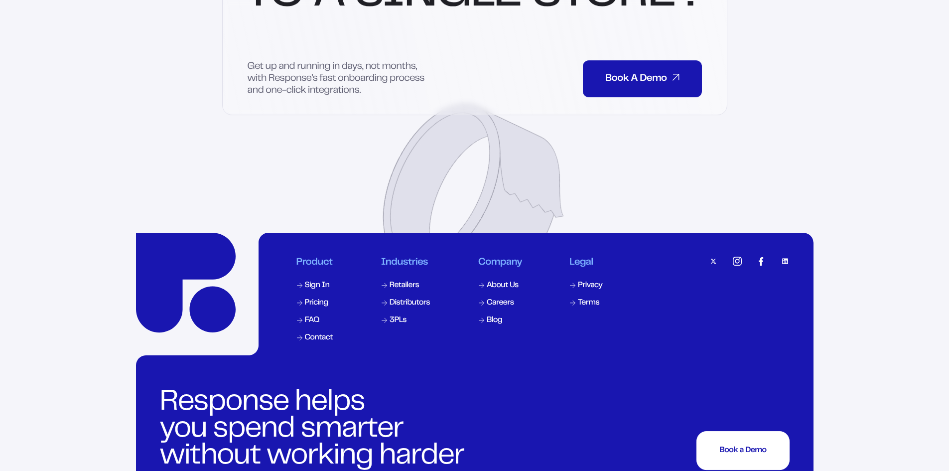
scroll to position [4795, 0]
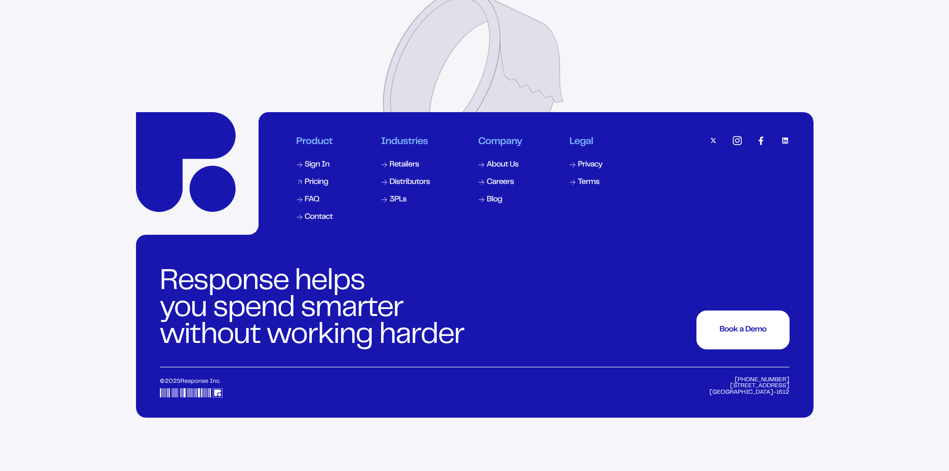
click at [319, 186] on div "Pricing" at bounding box center [316, 182] width 23 height 8
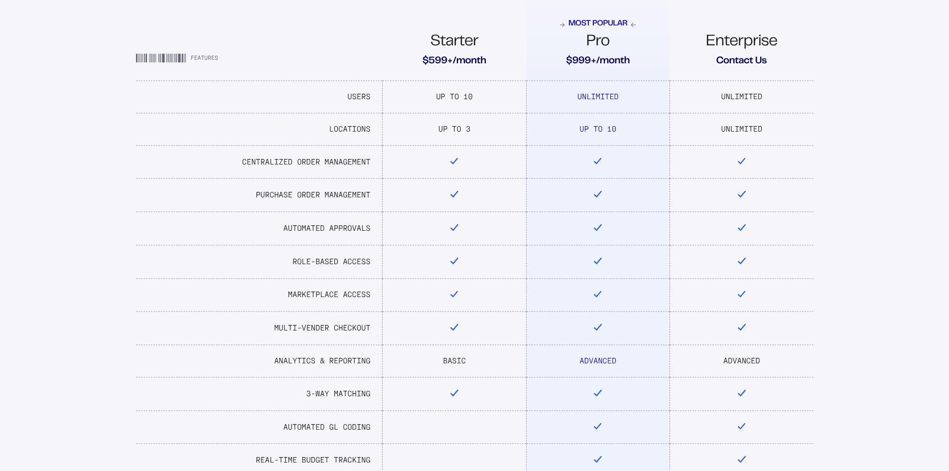
scroll to position [299, 0]
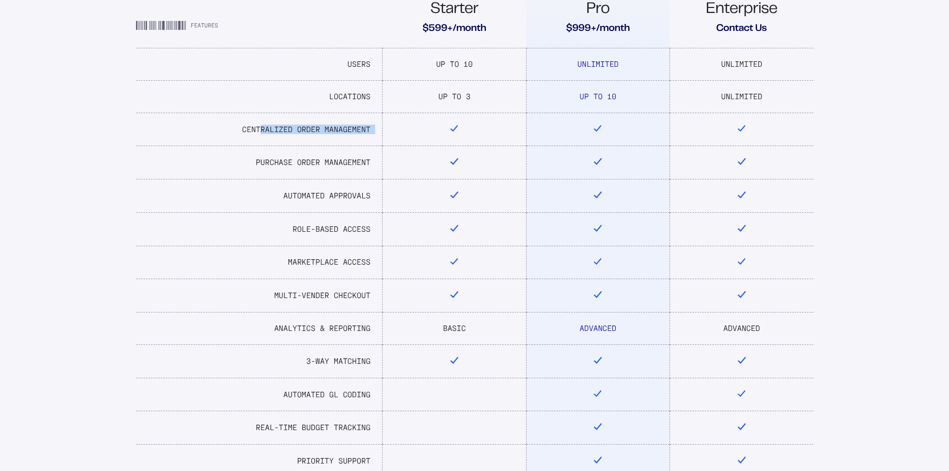
drag, startPoint x: 260, startPoint y: 127, endPoint x: 391, endPoint y: 121, distance: 131.7
click at [391, 121] on tr "Centralized Order Management" at bounding box center [475, 129] width 678 height 33
drag, startPoint x: 285, startPoint y: 160, endPoint x: 369, endPoint y: 153, distance: 84.0
click at [369, 153] on td "Purchase Order Management" at bounding box center [259, 162] width 247 height 33
drag, startPoint x: 378, startPoint y: 196, endPoint x: 276, endPoint y: 192, distance: 102.2
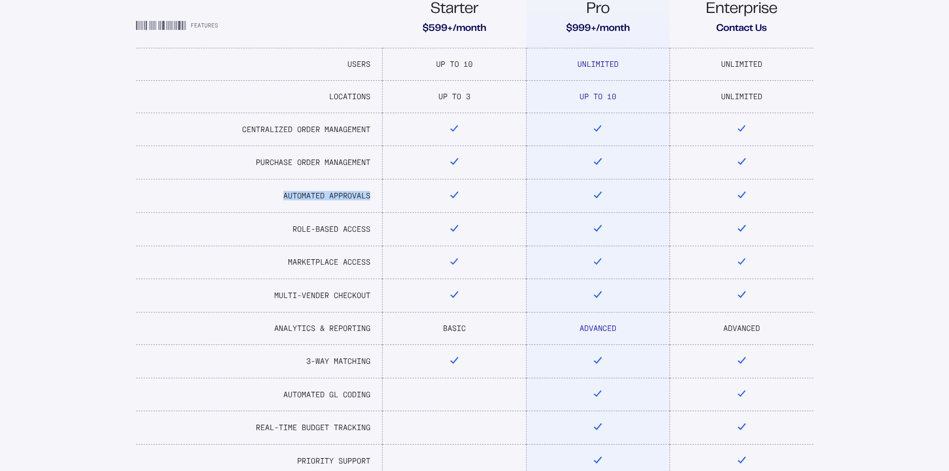
click at [276, 192] on td "Automated Approvals" at bounding box center [259, 195] width 247 height 33
drag, startPoint x: 368, startPoint y: 232, endPoint x: 275, endPoint y: 234, distance: 93.2
click at [273, 234] on td "Role-Based Access" at bounding box center [259, 228] width 247 height 33
drag, startPoint x: 349, startPoint y: 276, endPoint x: 284, endPoint y: 262, distance: 66.3
click at [284, 262] on td "Marketplace Access" at bounding box center [259, 262] width 247 height 33
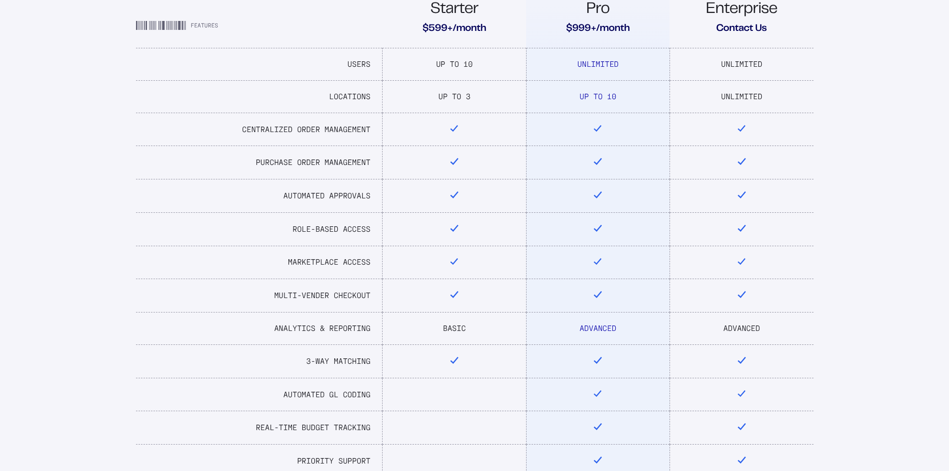
click at [295, 290] on td "Multi-Vender Checkout" at bounding box center [259, 295] width 247 height 33
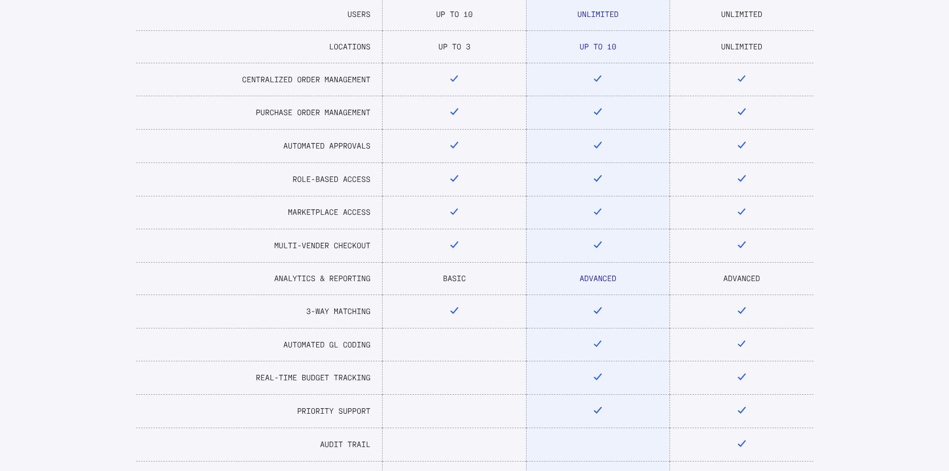
click at [315, 316] on td "3-Way Matching" at bounding box center [259, 310] width 247 height 33
drag, startPoint x: 315, startPoint y: 316, endPoint x: 262, endPoint y: 312, distance: 53.4
click at [262, 312] on td "3-Way Matching" at bounding box center [259, 310] width 247 height 33
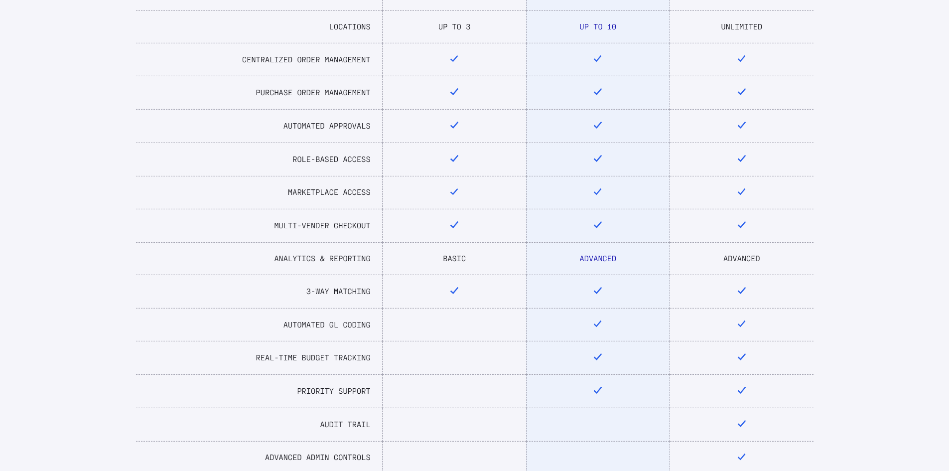
scroll to position [549, 0]
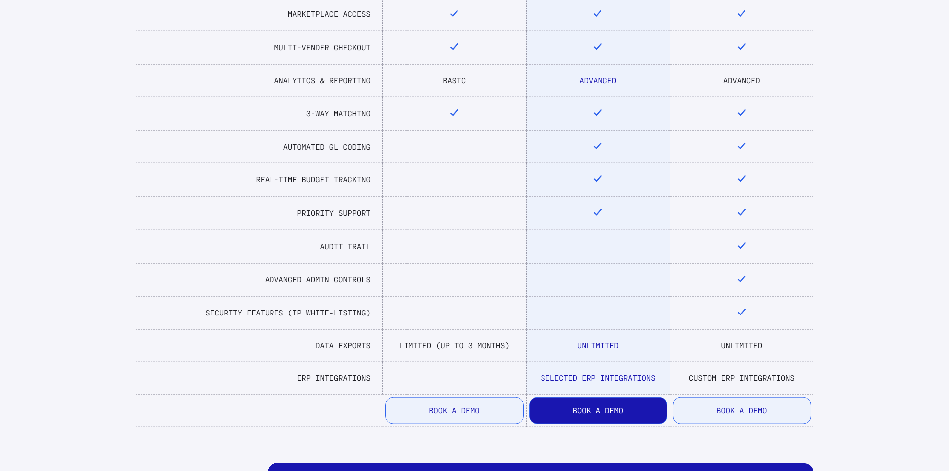
click at [328, 141] on td "Automated GL Coding" at bounding box center [259, 146] width 247 height 33
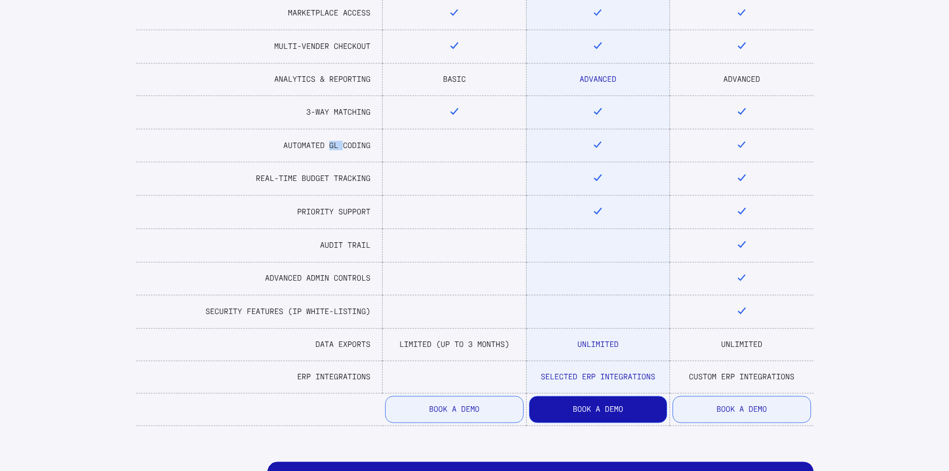
click at [328, 141] on td "Automated GL Coding" at bounding box center [259, 145] width 247 height 33
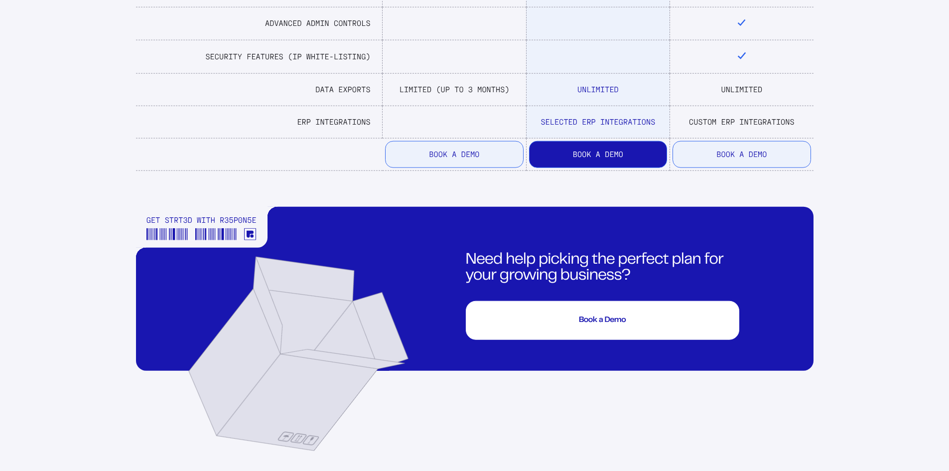
scroll to position [0, 0]
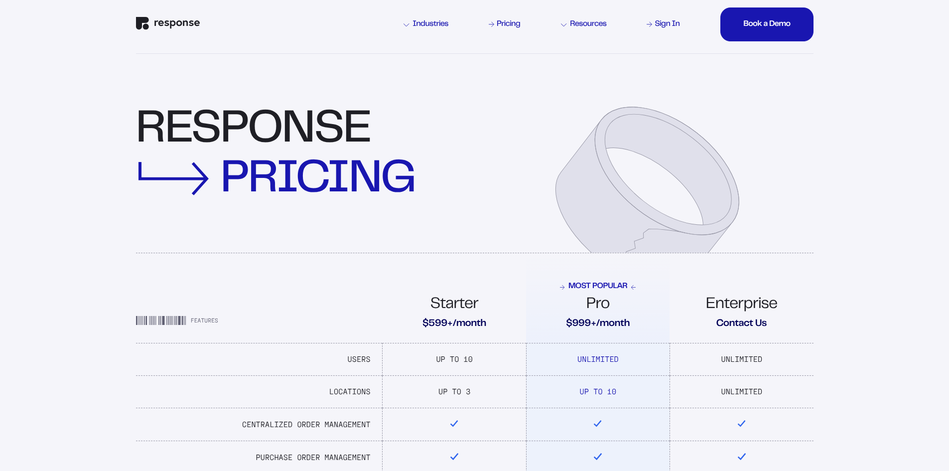
drag, startPoint x: 92, startPoint y: 291, endPoint x: 178, endPoint y: 76, distance: 232.3
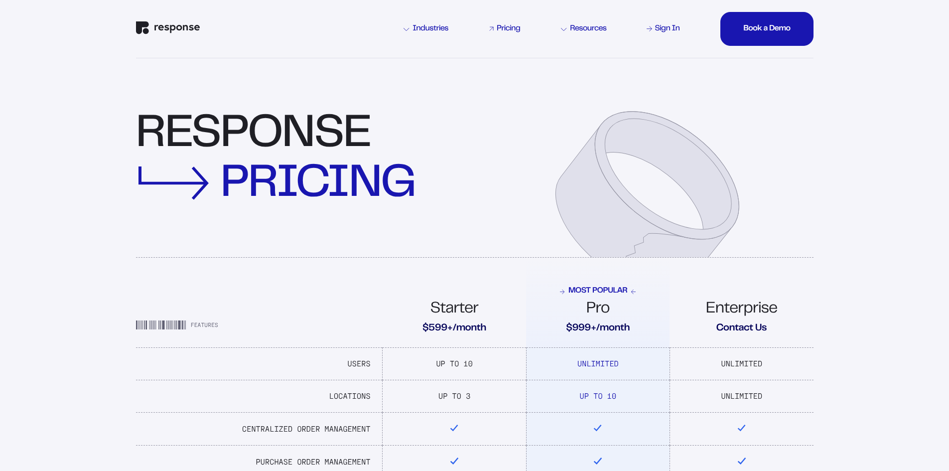
click at [514, 27] on div "Pricing" at bounding box center [508, 29] width 23 height 8
click at [513, 21] on div "Industries Pricing Resources Sign In Book a Demo Book a Demo Book a Demo Book a…" at bounding box center [475, 29] width 678 height 58
click at [514, 28] on div "Pricing" at bounding box center [508, 29] width 23 height 8
click at [192, 27] on img "Response Home" at bounding box center [168, 27] width 64 height 13
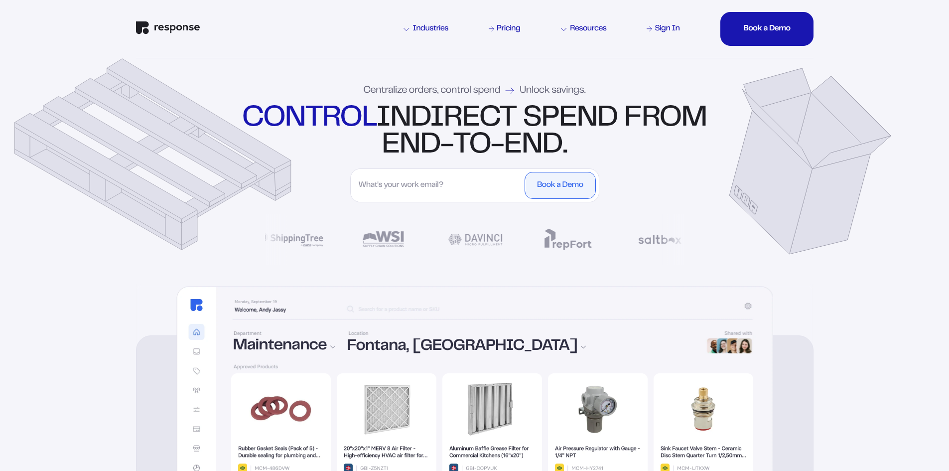
click at [439, 176] on input "First Name" at bounding box center [438, 185] width 169 height 27
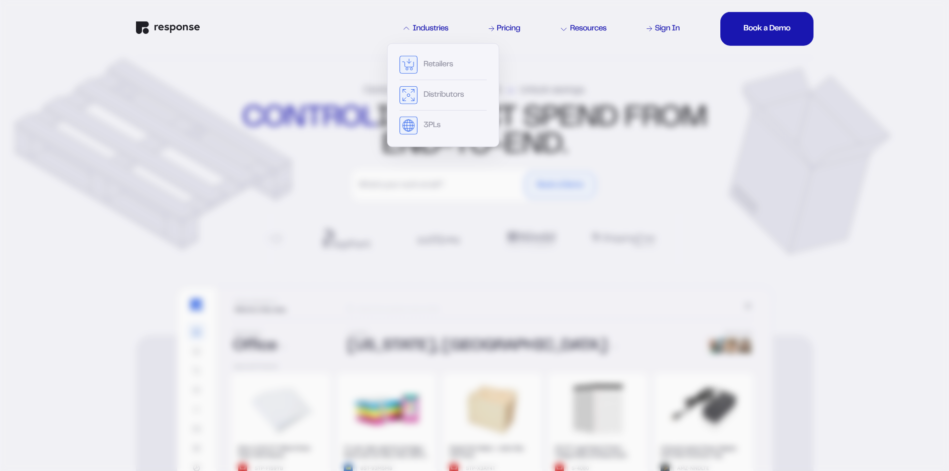
click at [437, 30] on div "Industries" at bounding box center [426, 29] width 45 height 8
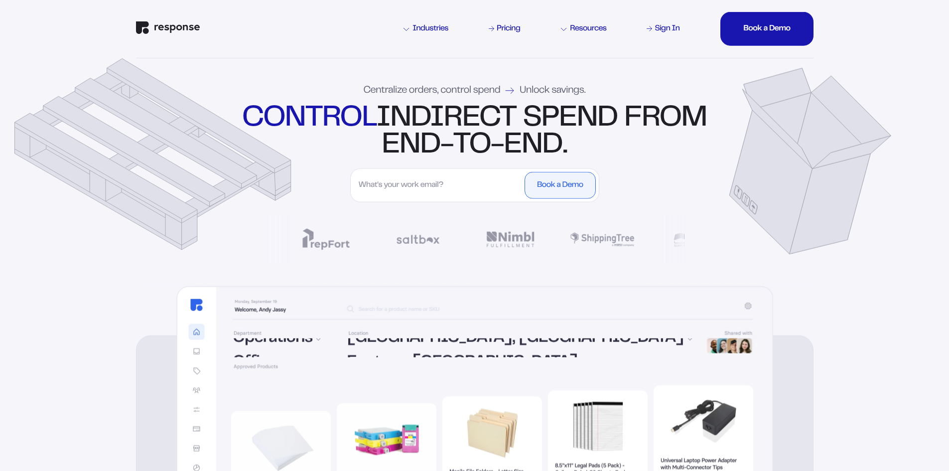
click at [387, 30] on div "Industries Pricing Resources Sign In Book a Demo Book a Demo Book a Demo Book a…" at bounding box center [475, 29] width 678 height 58
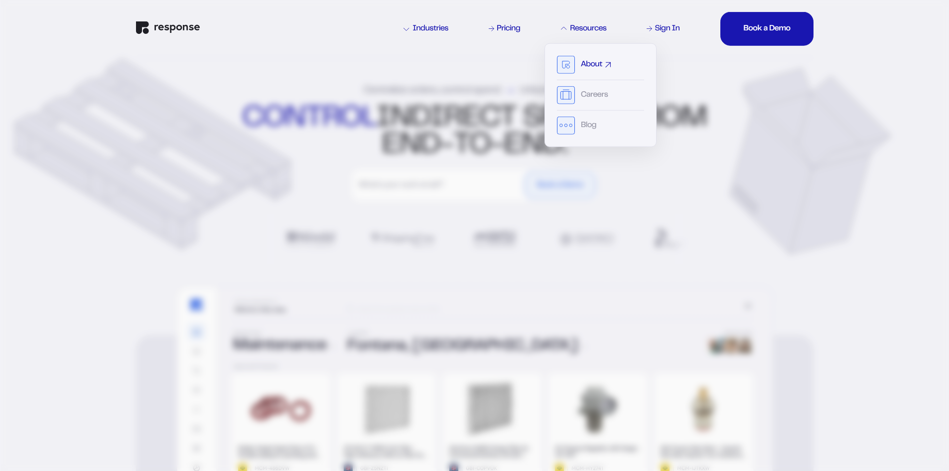
click at [583, 62] on div "About" at bounding box center [591, 65] width 21 height 8
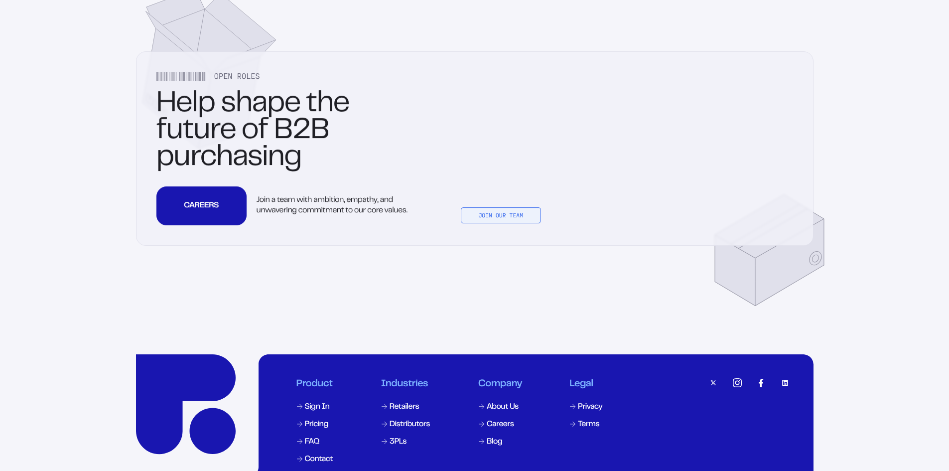
scroll to position [3201, 0]
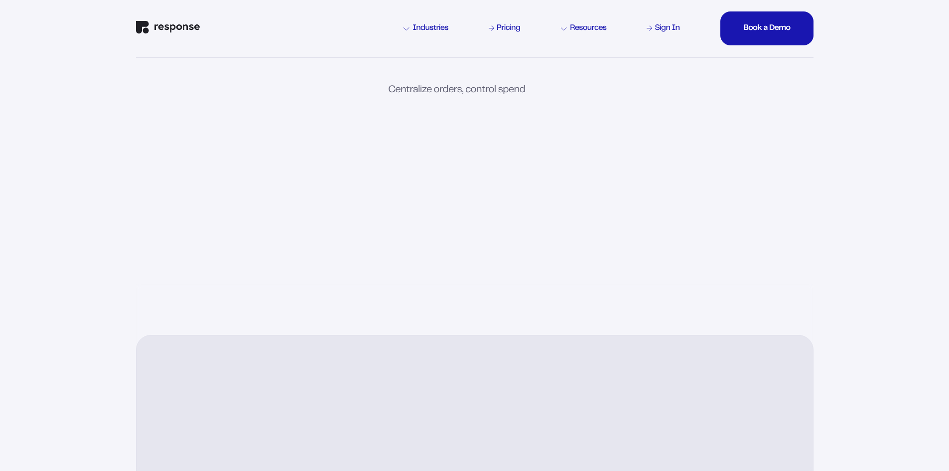
scroll to position [0, 0]
